Goal: Transaction & Acquisition: Purchase product/service

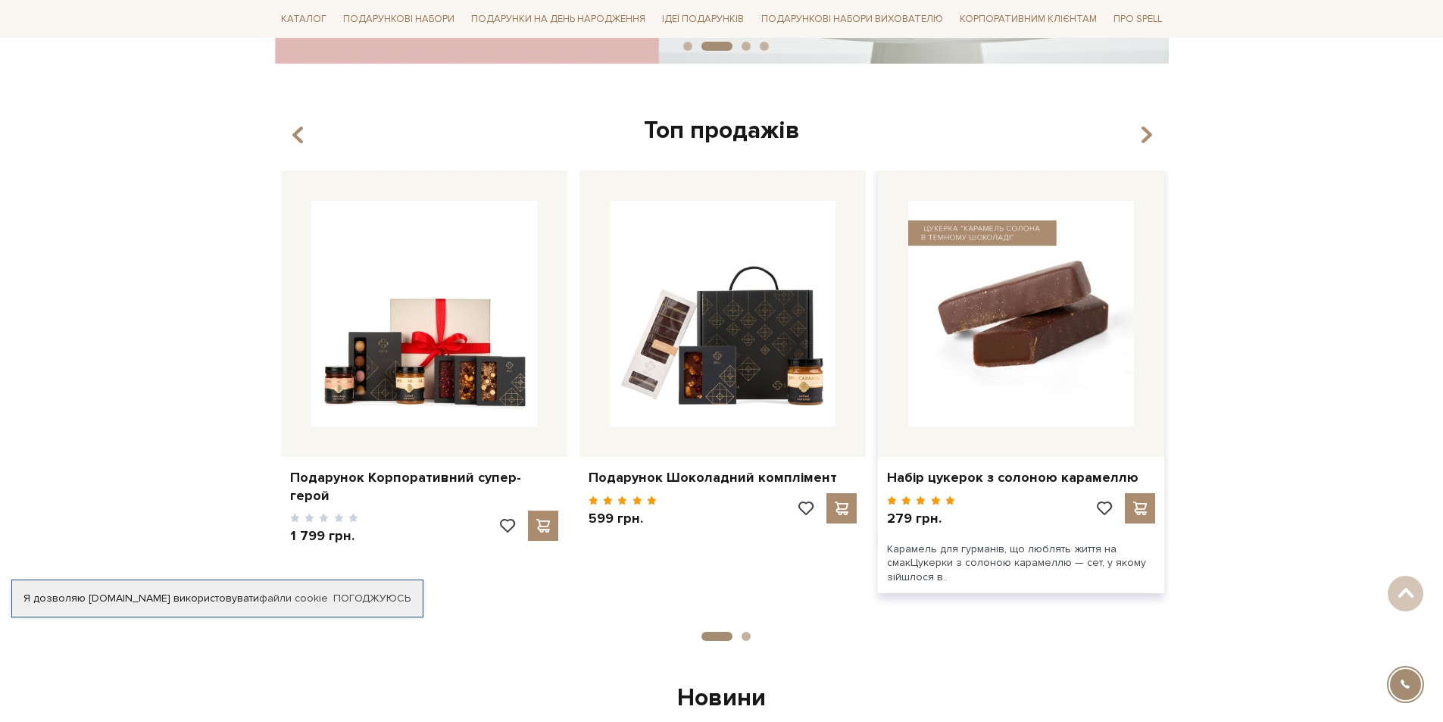
scroll to position [530, 0]
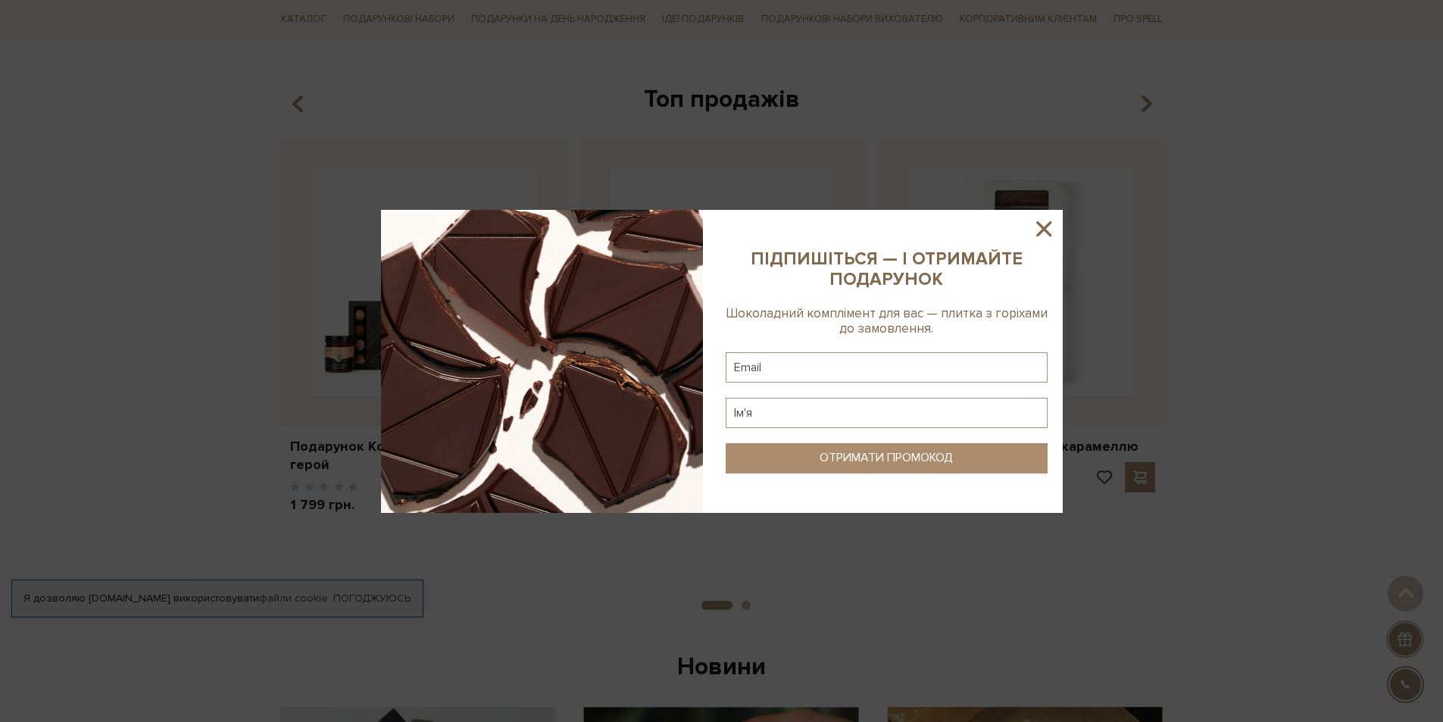
click at [789, 227] on icon at bounding box center [1043, 228] width 15 height 15
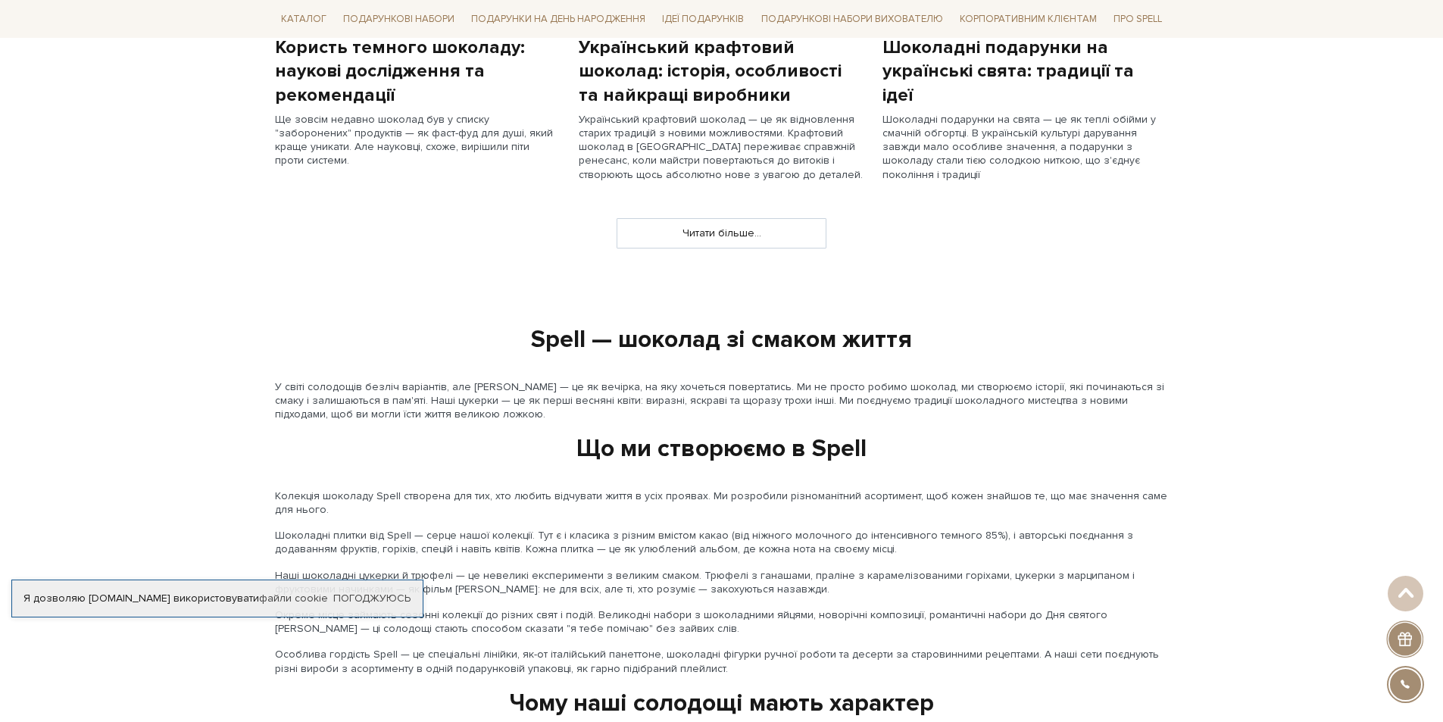
scroll to position [1212, 0]
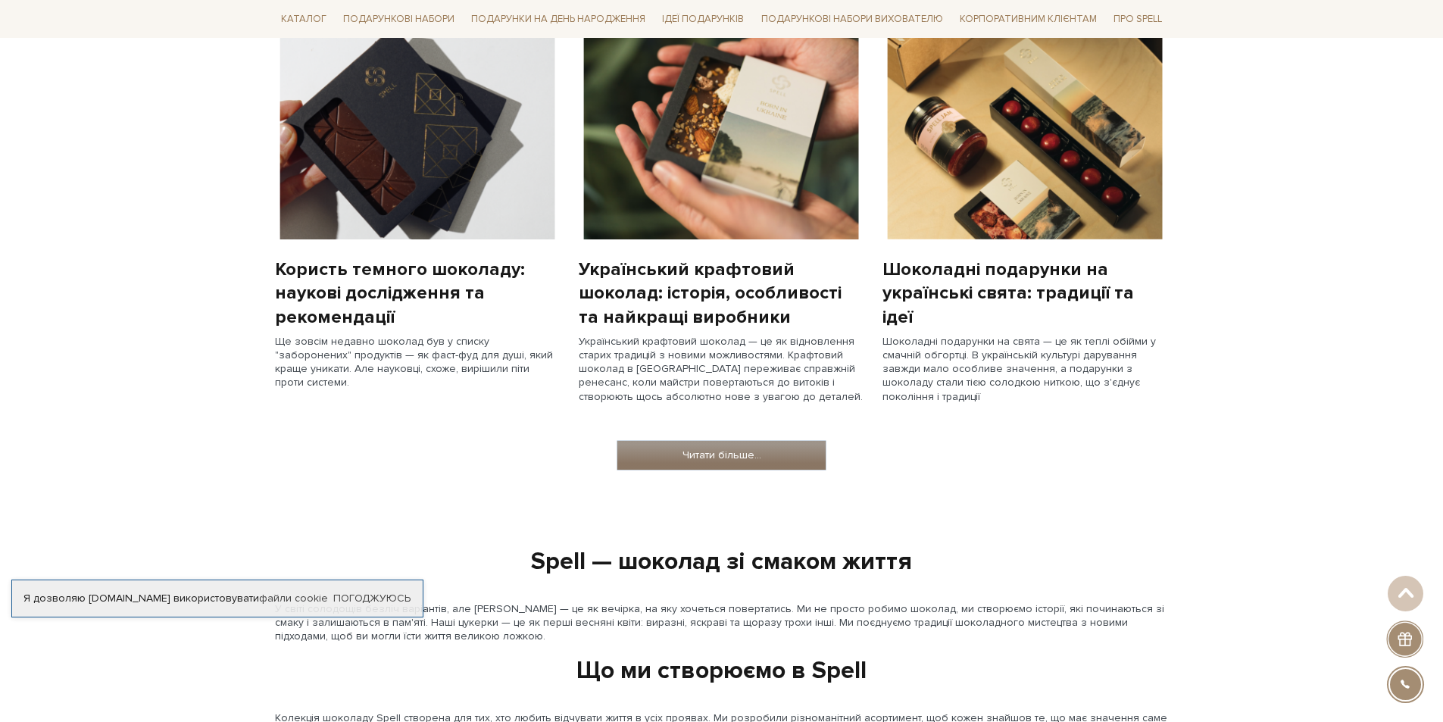
click at [672, 408] on link "Читати більше..." at bounding box center [721, 455] width 208 height 29
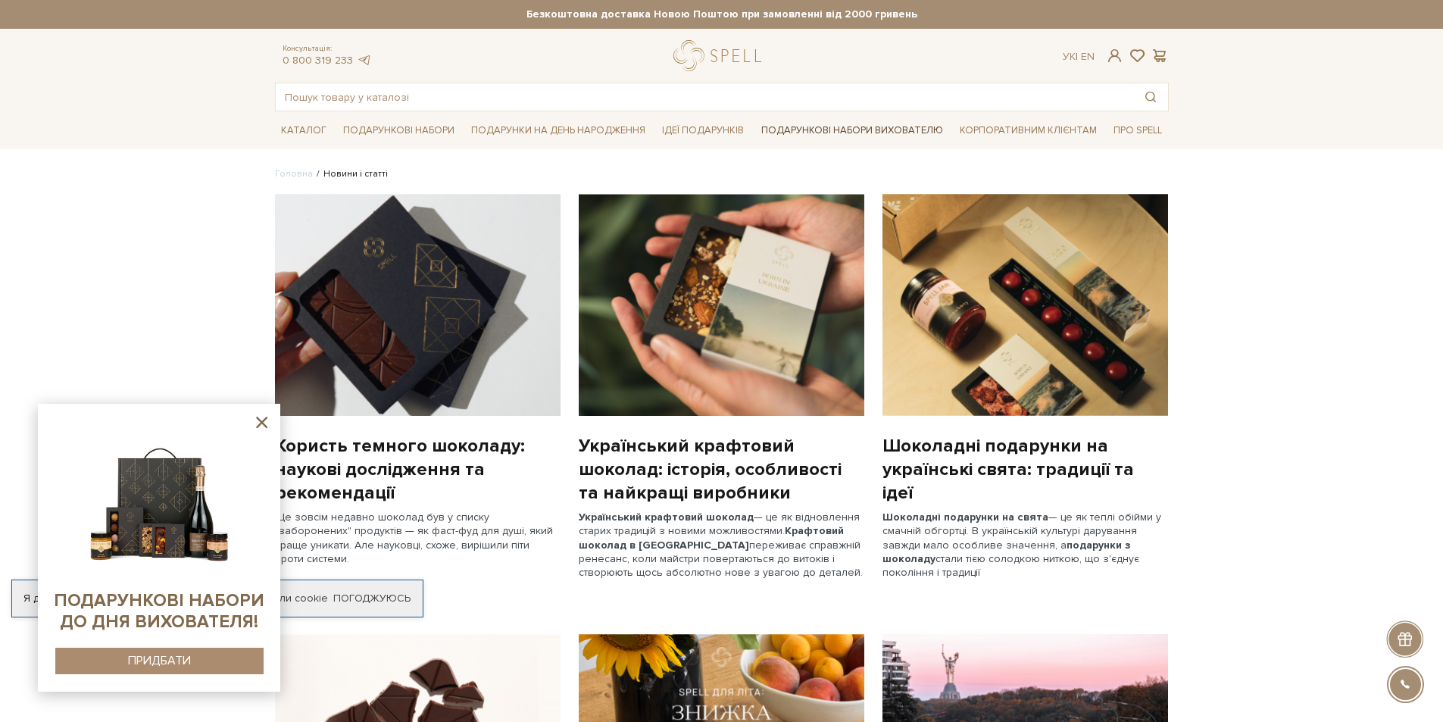
click at [829, 126] on link "Подарункові набори вихователю" at bounding box center [852, 130] width 194 height 26
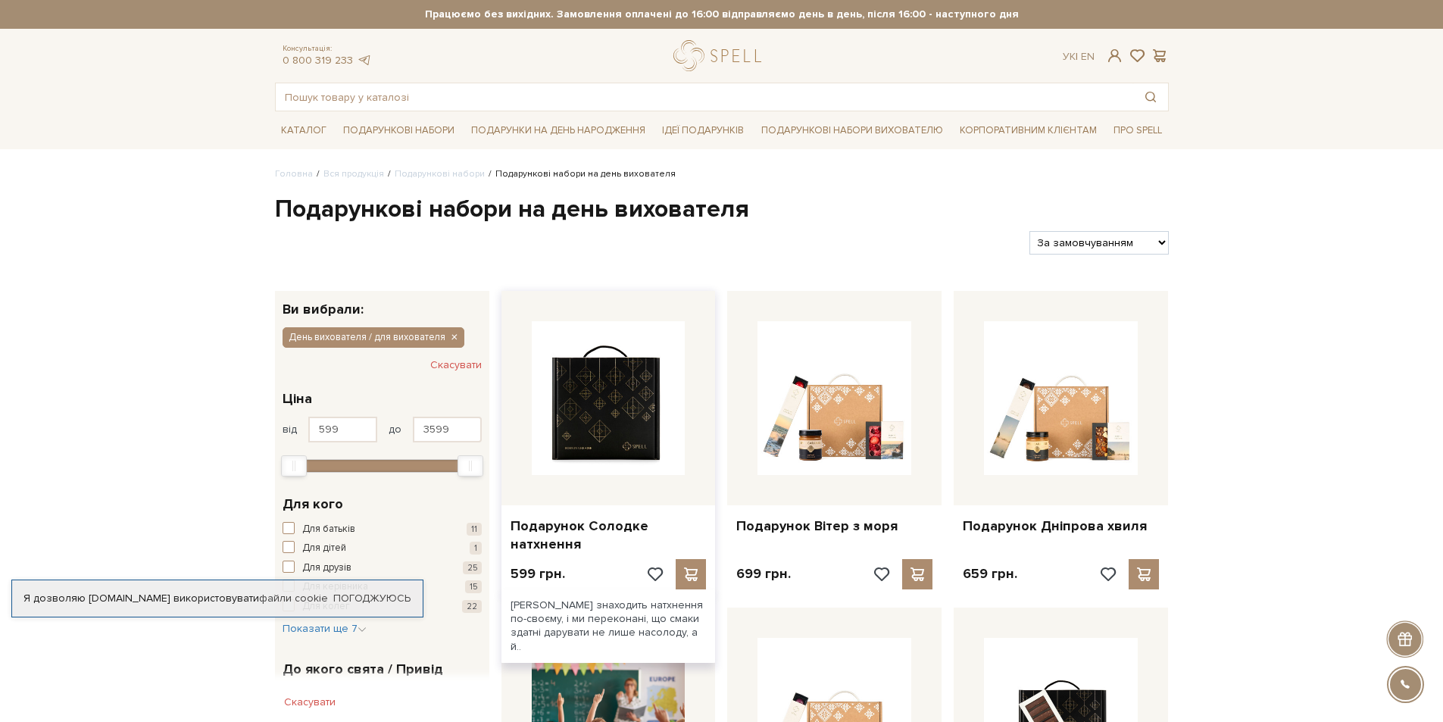
click at [635, 430] on img at bounding box center [609, 398] width 154 height 154
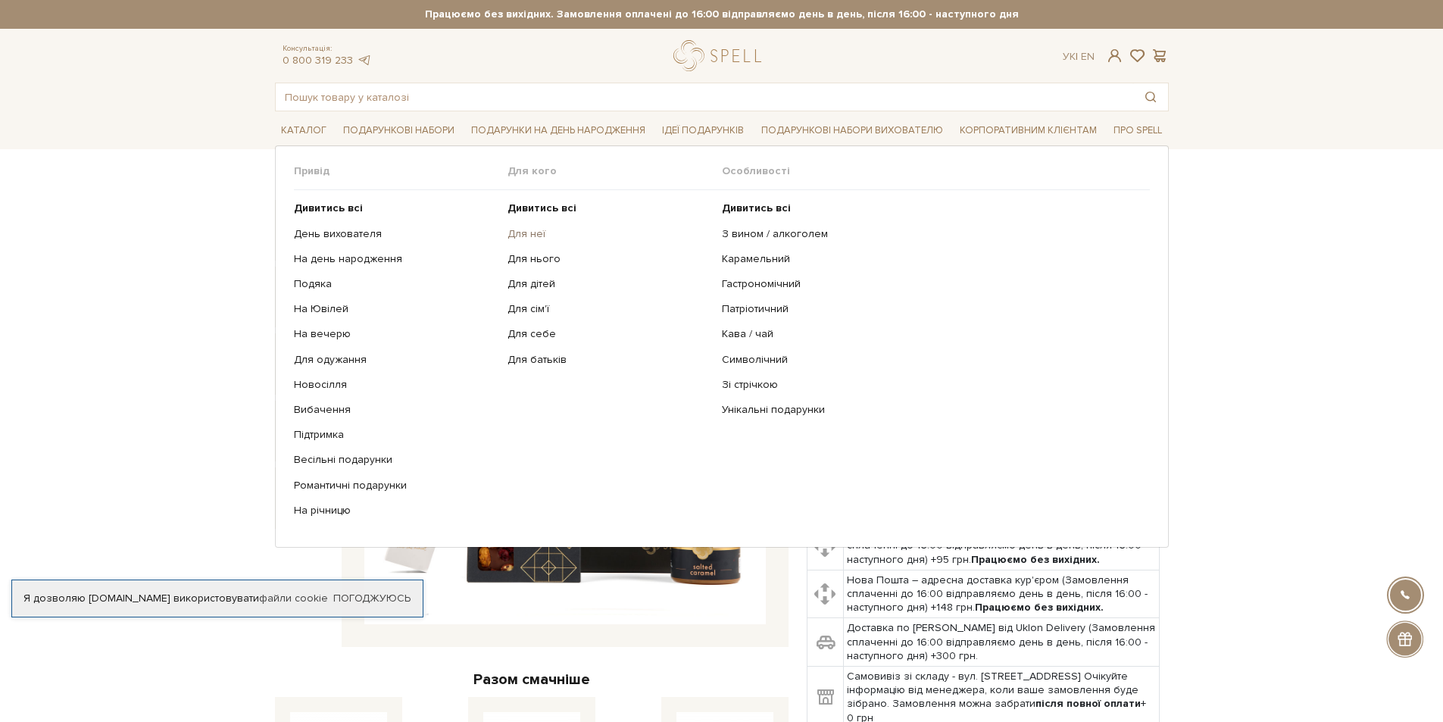
click at [542, 233] on link "Для неї" at bounding box center [609, 234] width 203 height 14
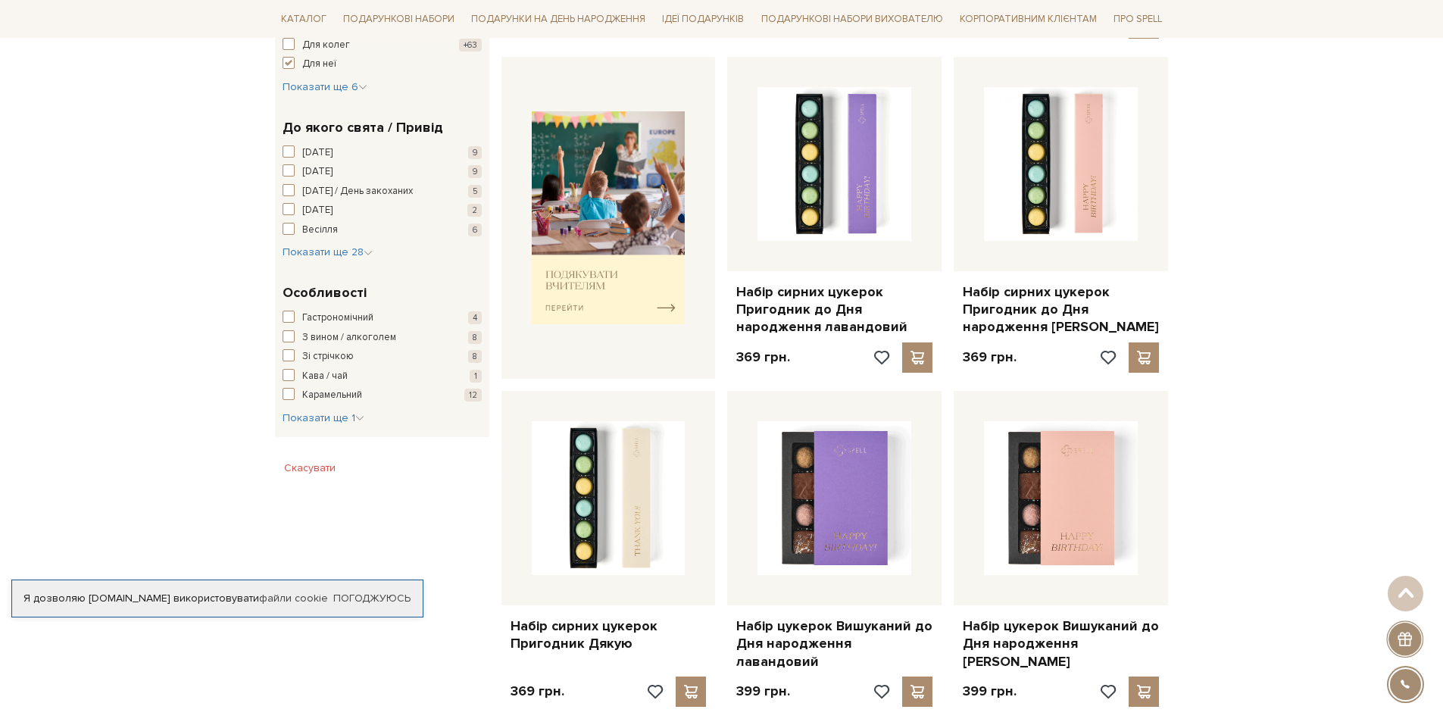
scroll to position [530, 0]
